Goal: Information Seeking & Learning: Learn about a topic

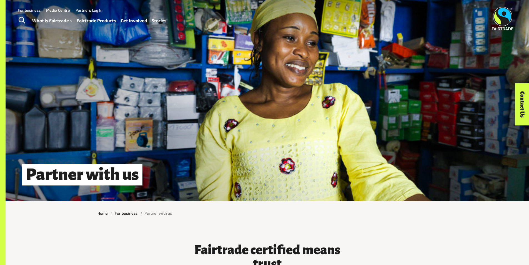
scroll to position [28, 0]
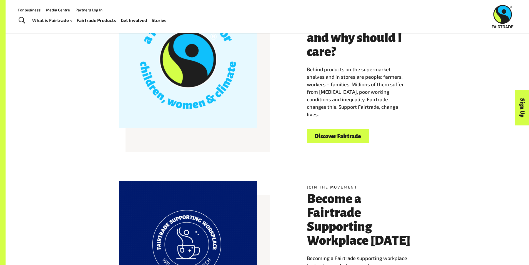
scroll to position [139, 0]
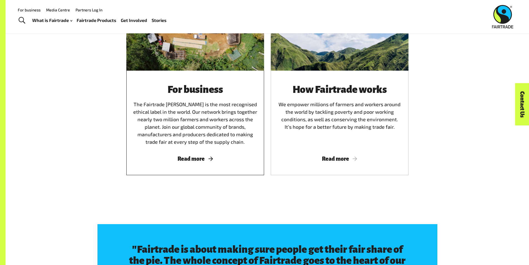
scroll to position [722, 0]
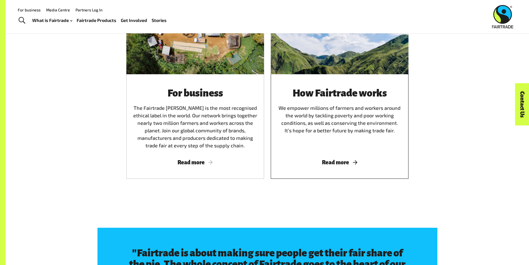
drag, startPoint x: 334, startPoint y: 164, endPoint x: 325, endPoint y: 160, distance: 9.8
click at [325, 160] on div "How Fairtrade works We empower millions of farmers and workers around the world…" at bounding box center [340, 126] width 138 height 104
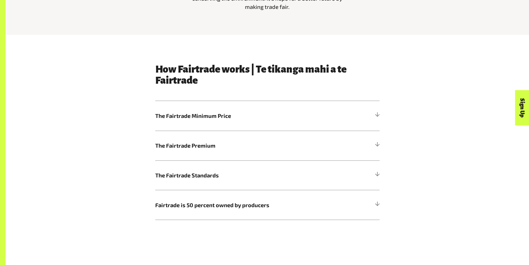
scroll to position [305, 0]
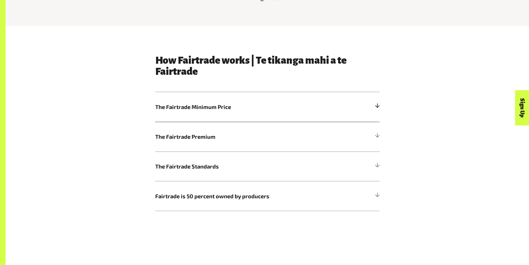
click at [284, 111] on span "The Fairtrade Minimum Price" at bounding box center [239, 106] width 168 height 8
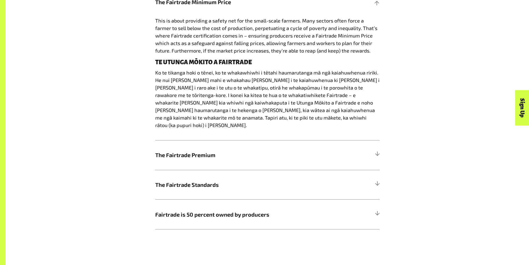
scroll to position [416, 0]
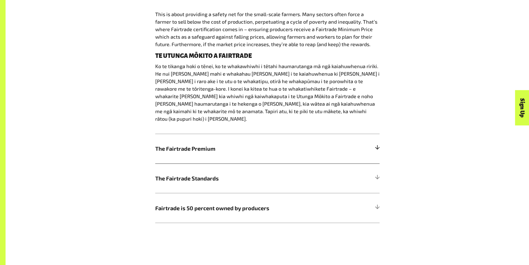
click at [375, 146] on div at bounding box center [377, 148] width 5 height 5
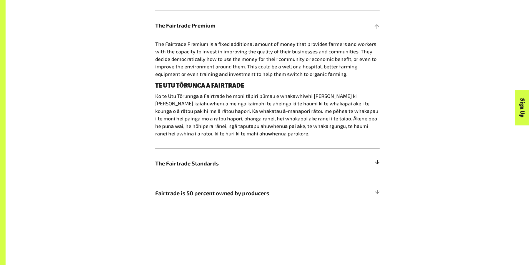
click at [254, 165] on span "The Fairtrade Standards" at bounding box center [239, 163] width 168 height 8
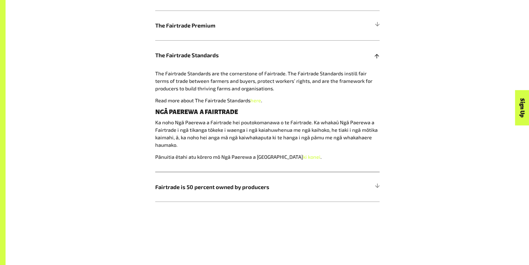
drag, startPoint x: 373, startPoint y: 116, endPoint x: 333, endPoint y: 89, distance: 48.5
click at [333, 89] on p "The Fairtrade Standards are the cornerstone of Fairtrade. The Fairtrade Standar…" at bounding box center [267, 81] width 224 height 22
click at [356, 189] on h5 "Fairtrade is 50 percent owned by producers" at bounding box center [267, 187] width 224 height 30
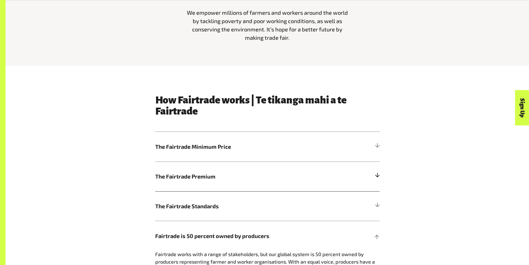
scroll to position [320, 0]
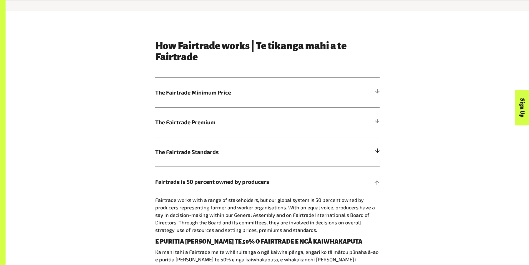
click at [344, 149] on h5 "The Fairtrade Standards" at bounding box center [267, 152] width 224 height 30
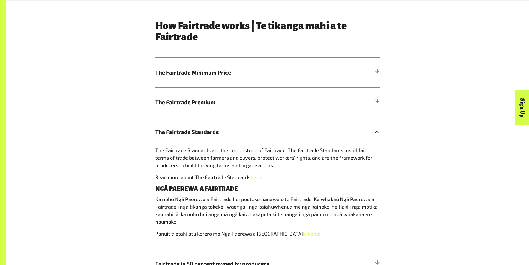
scroll to position [348, 0]
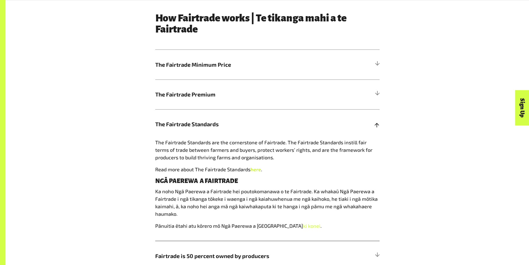
click at [254, 170] on link "here" at bounding box center [255, 169] width 11 height 6
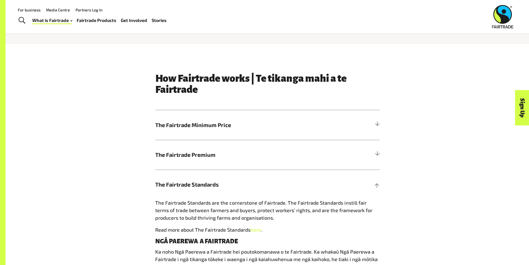
scroll to position [153, 0]
